Goal: Contribute content: Contribute content

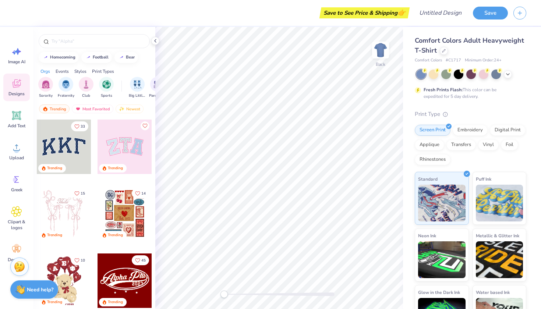
click at [120, 147] on div at bounding box center [125, 147] width 55 height 55
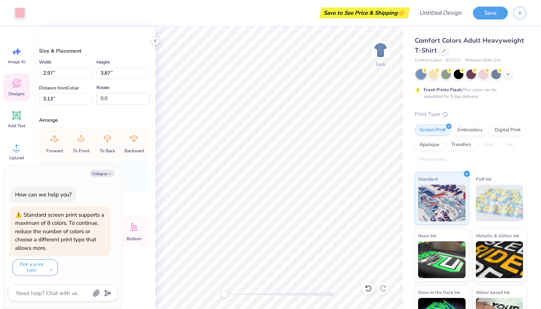
click at [12, 89] on div "Designs" at bounding box center [16, 88] width 27 height 28
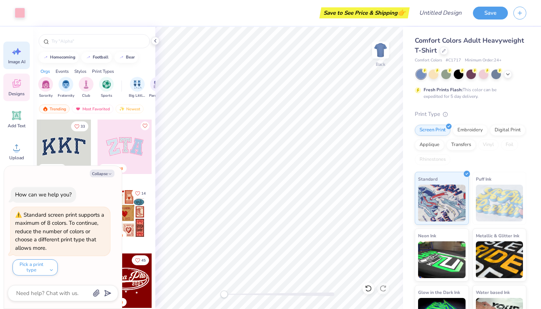
click at [18, 52] on icon at bounding box center [18, 51] width 6 height 7
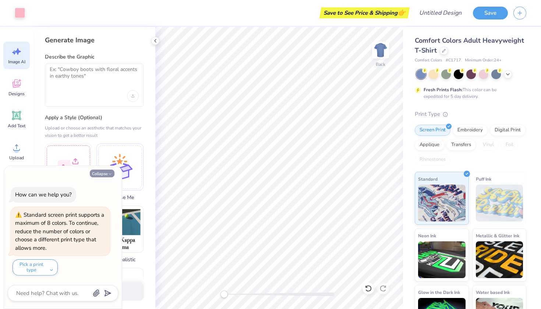
click at [103, 175] on button "Collapse" at bounding box center [102, 174] width 25 height 8
type textarea "x"
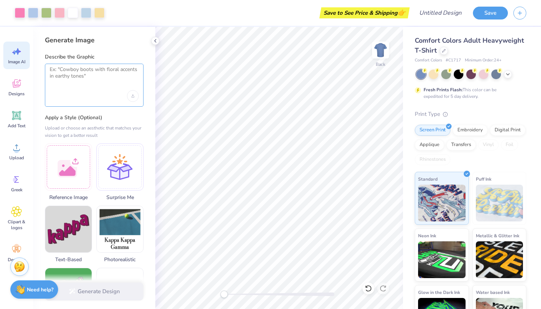
click at [94, 74] on textarea at bounding box center [94, 75] width 89 height 18
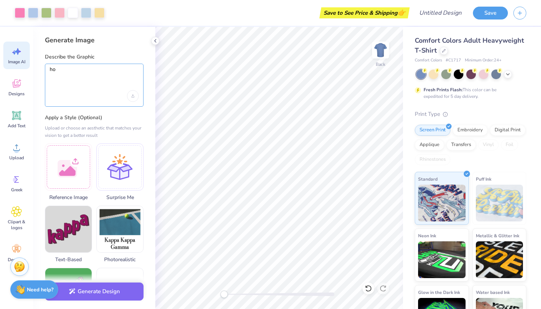
type textarea "h"
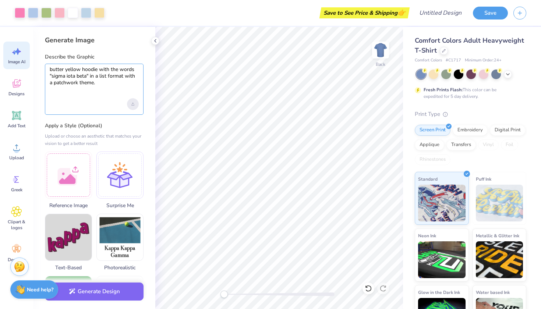
type textarea "butter yellow hoodie with the words "sigma iota beta" in a list format with a p…"
click at [130, 102] on div "Upload image" at bounding box center [133, 104] width 12 height 12
click at [97, 124] on label "Apply a Style (Optional)" at bounding box center [94, 125] width 99 height 7
click at [119, 128] on label "Apply a Style (Optional)" at bounding box center [94, 125] width 99 height 7
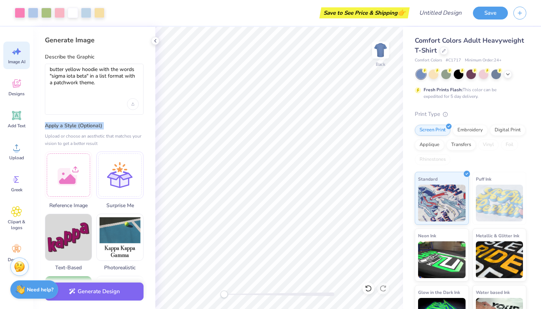
click at [119, 128] on label "Apply a Style (Optional)" at bounding box center [94, 125] width 99 height 7
click at [66, 176] on div at bounding box center [68, 174] width 47 height 47
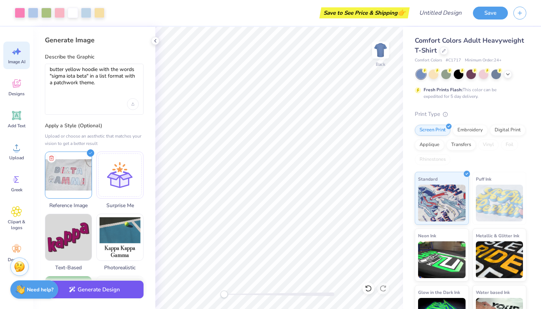
click at [84, 292] on button "Generate Design" at bounding box center [94, 290] width 99 height 18
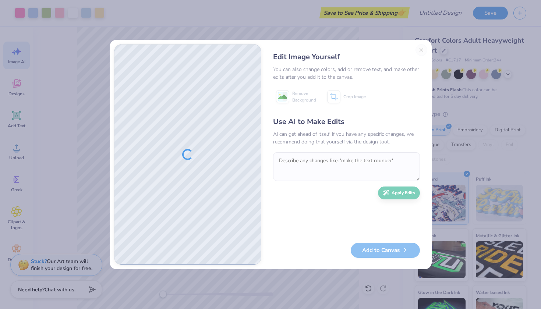
click at [422, 49] on div "Edit Image Yourself You can also change colors, add or remove text, and make ot…" at bounding box center [347, 154] width 162 height 221
click at [414, 50] on div "Edit Image Yourself You can also change colors, add or remove text, and make ot…" at bounding box center [347, 154] width 162 height 221
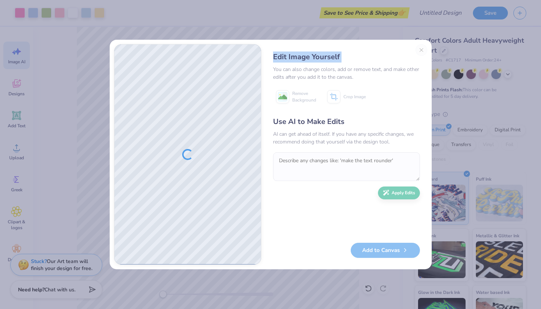
click at [414, 50] on div "Edit Image Yourself You can also change colors, add or remove text, and make ot…" at bounding box center [347, 154] width 162 height 221
click at [361, 49] on div "Edit Image Yourself You can also change colors, add or remove text, and make ot…" at bounding box center [347, 154] width 162 height 221
click at [419, 52] on div "Edit Image Yourself" at bounding box center [346, 57] width 147 height 11
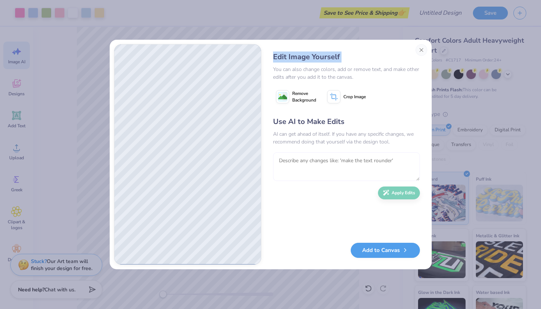
click at [374, 165] on textarea at bounding box center [346, 166] width 147 height 29
click at [361, 162] on textarea at bounding box center [346, 166] width 147 height 29
click at [355, 162] on textarea at bounding box center [346, 166] width 147 height 29
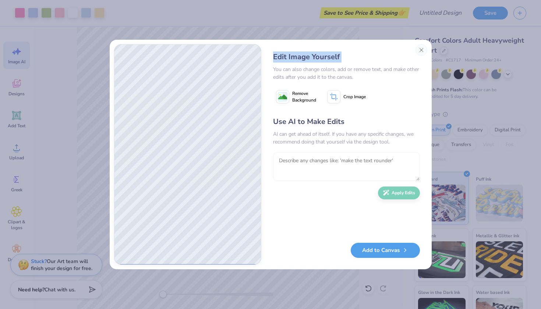
click at [355, 162] on textarea at bounding box center [346, 166] width 147 height 29
click at [294, 162] on textarea at bounding box center [346, 166] width 147 height 29
click at [274, 162] on textarea at bounding box center [346, 166] width 147 height 29
click at [289, 163] on textarea at bounding box center [346, 166] width 147 height 29
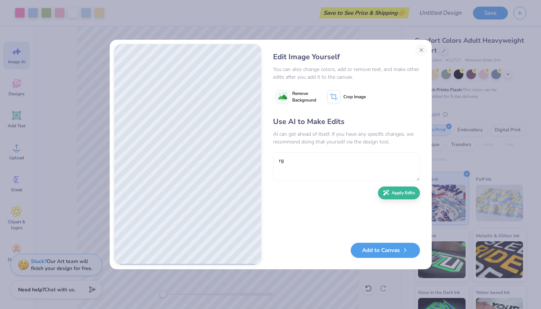
type textarea "r"
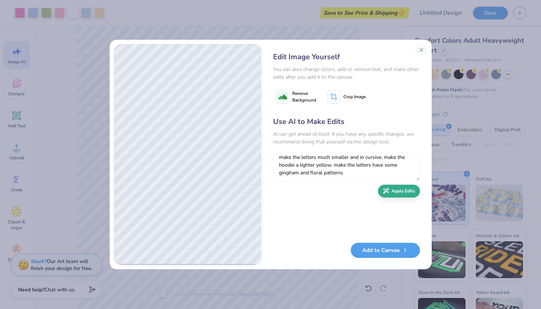
type textarea "make the letters much smaller and in cursive. make the hoodie a lighter yellow.…"
click at [406, 195] on button "Apply Edits" at bounding box center [399, 191] width 42 height 13
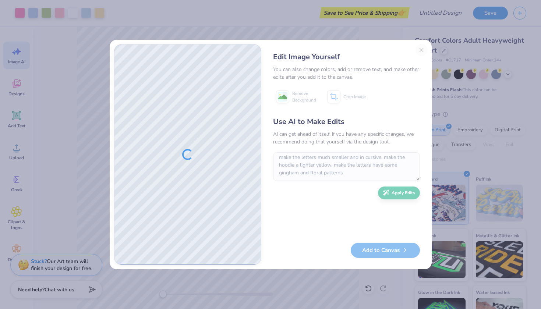
click at [421, 50] on div "Edit Image Yourself You can also change colors, add or remove text, and make ot…" at bounding box center [347, 154] width 162 height 221
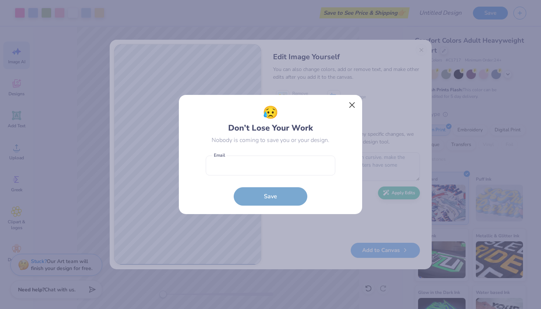
click at [353, 103] on button "Close" at bounding box center [352, 105] width 14 height 14
